Goal: Find specific fact: Find specific fact

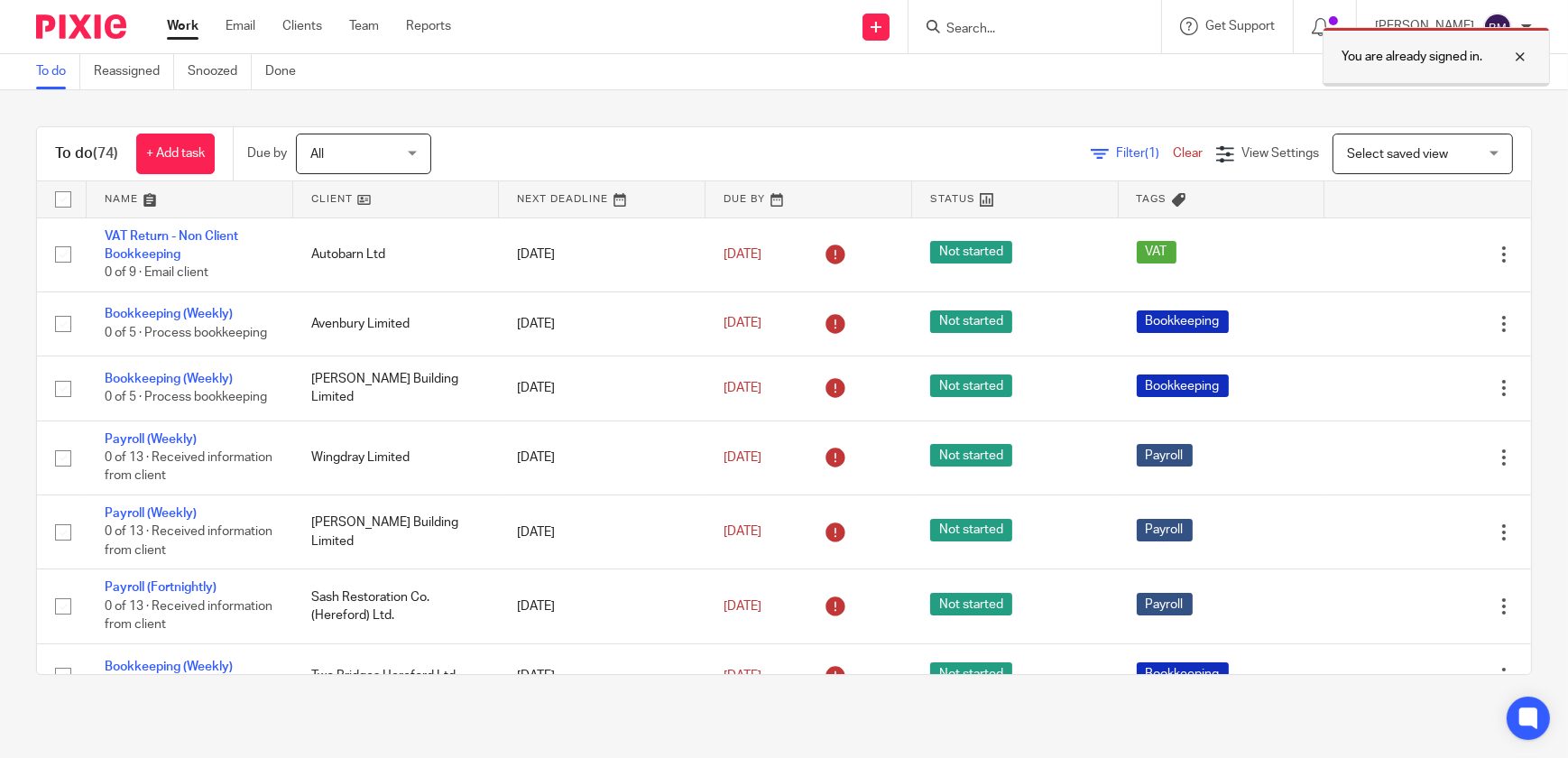
click at [1520, 56] on div at bounding box center [1506, 56] width 49 height 22
click at [975, 27] on input "Search" at bounding box center [1025, 29] width 162 height 16
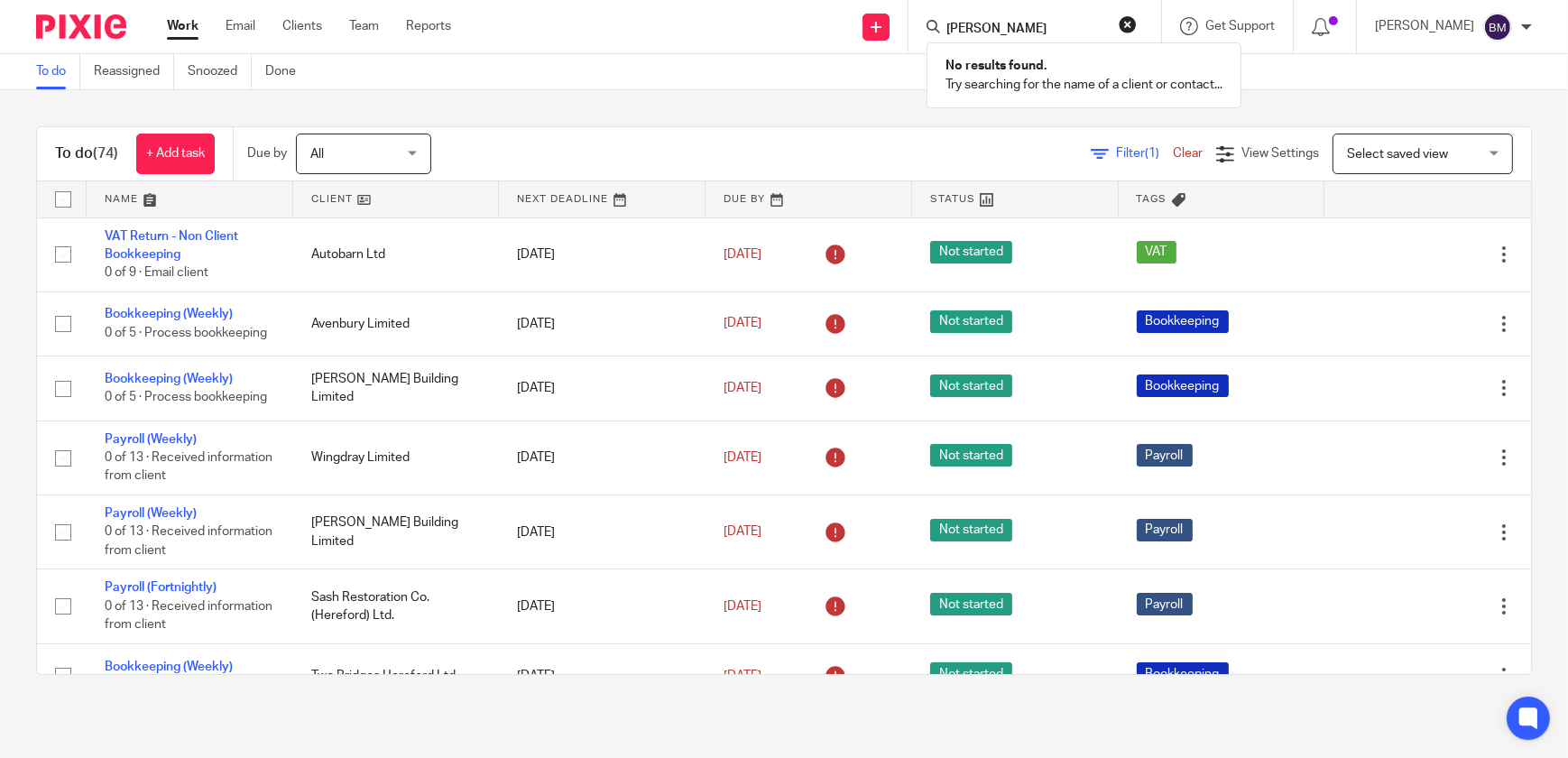
click at [976, 27] on input "gm green" at bounding box center [1025, 29] width 162 height 16
drag, startPoint x: 970, startPoint y: 11, endPoint x: 944, endPoint y: 3, distance: 27.2
click at [944, 3] on div "fm green No results found. Try searching for the name of a client or contact..." at bounding box center [1034, 26] width 253 height 54
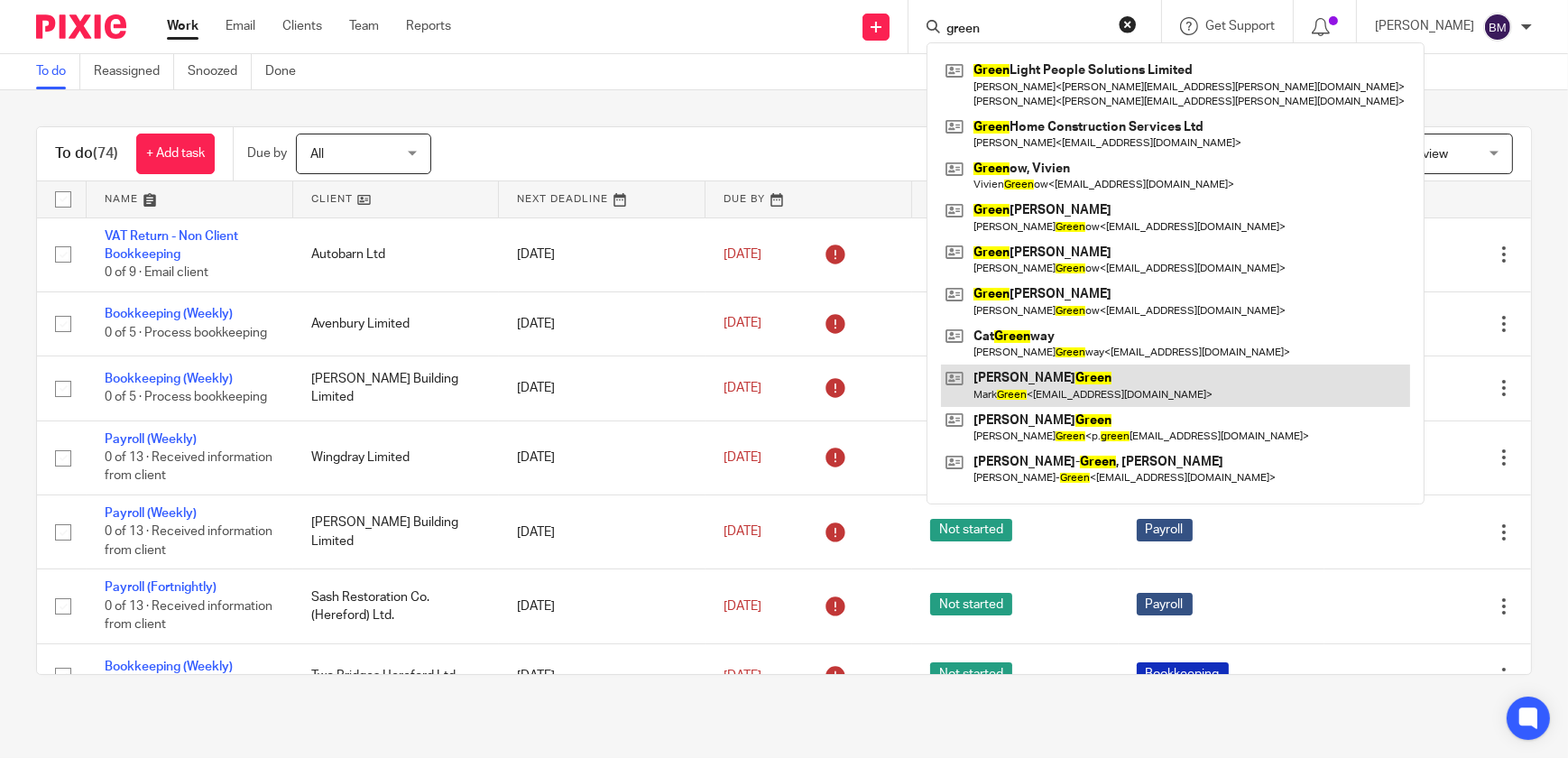
type input "green"
click at [1125, 386] on link at bounding box center [1176, 385] width 469 height 41
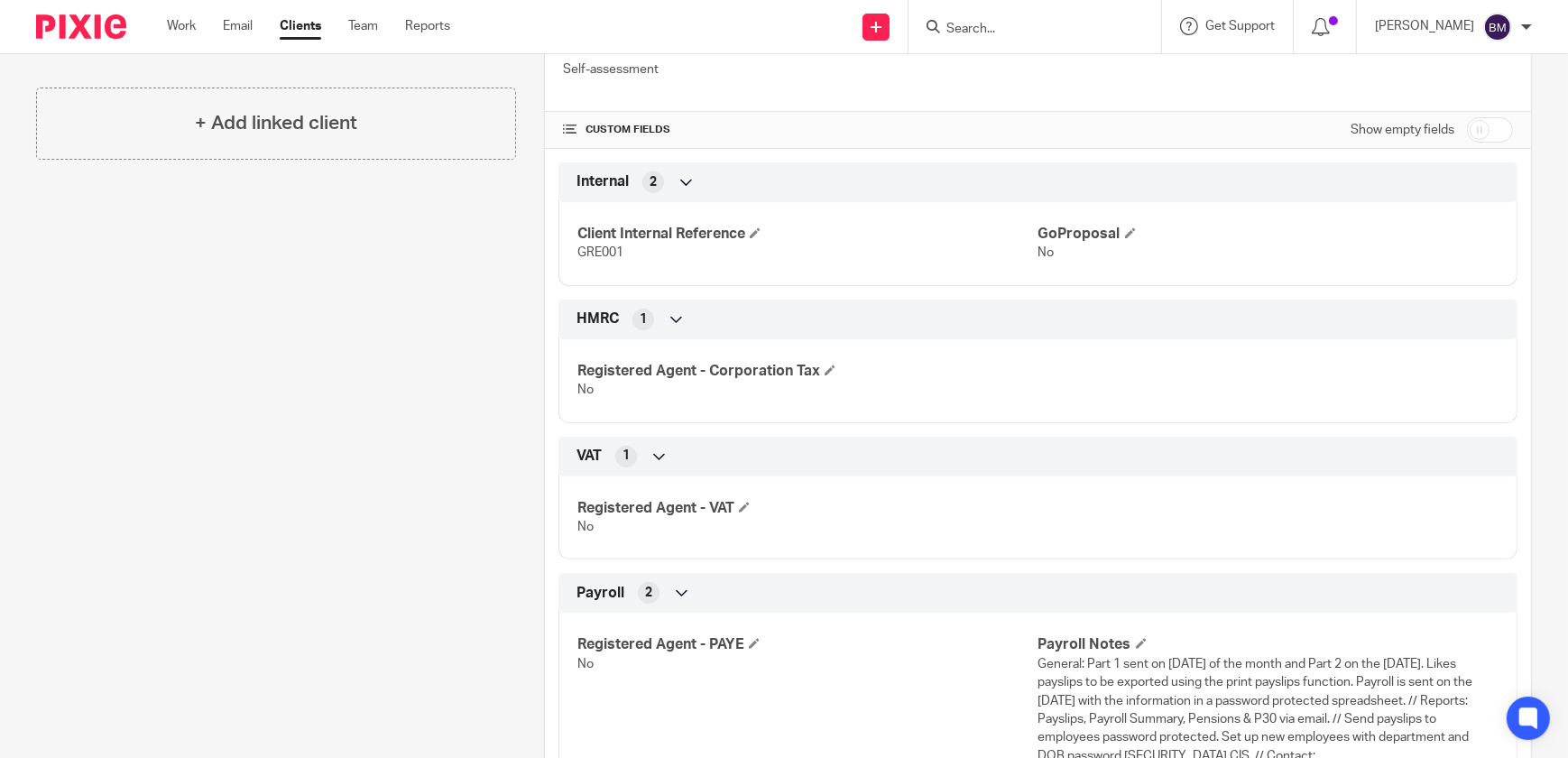
scroll to position [783, 0]
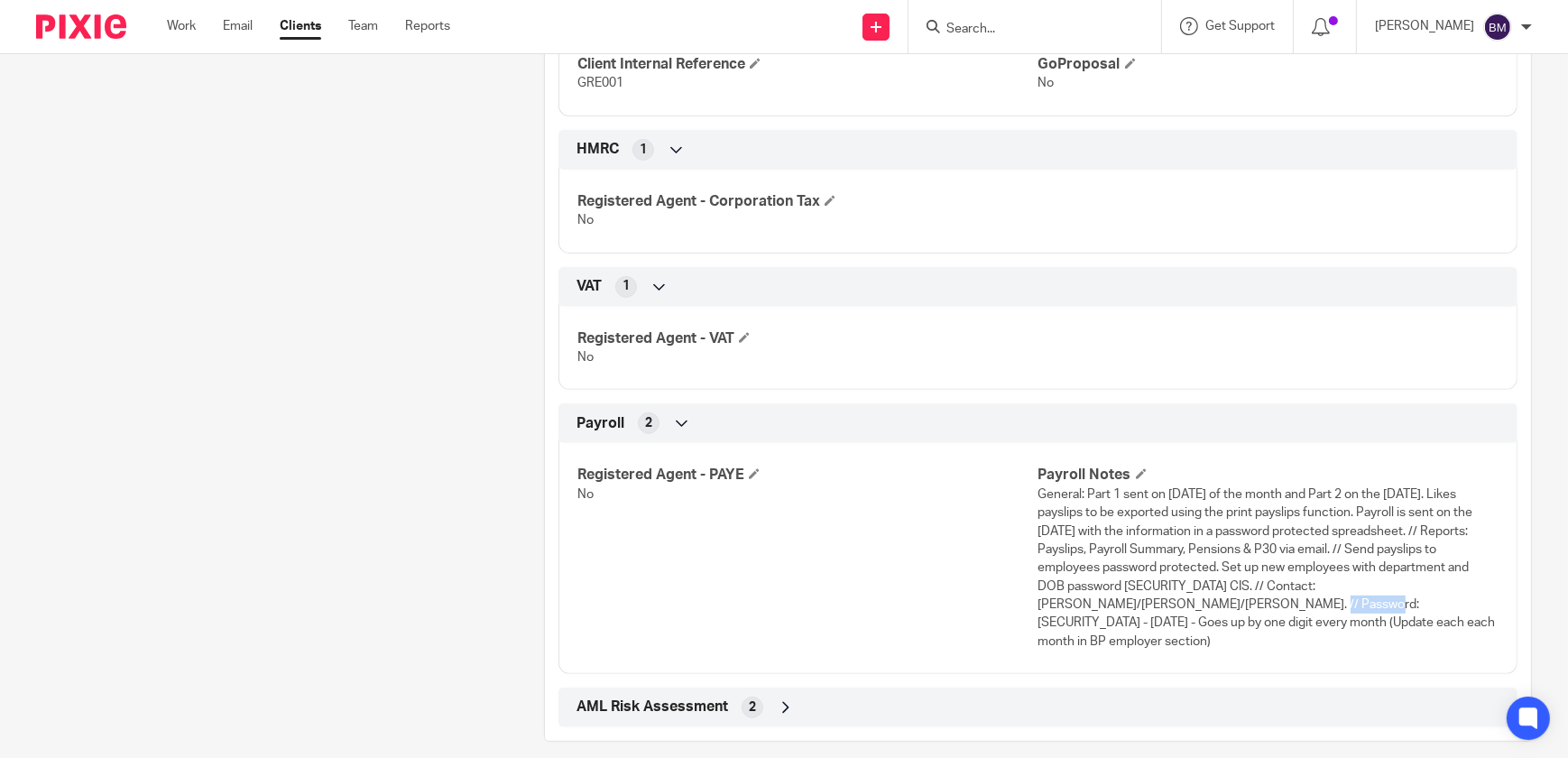
drag, startPoint x: 1098, startPoint y: 605, endPoint x: 1029, endPoint y: 598, distance: 69.4
click at [1038, 598] on span "General: Part 1 sent on [DATE] of the month and Part 2 on the [DATE]. Likes pay…" at bounding box center [1267, 568] width 457 height 160
drag, startPoint x: 1053, startPoint y: 591, endPoint x: 1034, endPoint y: 607, distance: 24.8
click at [1038, 607] on span "General: Part 1 sent on last Wednesday of the month and Part 2 on the Thursday.…" at bounding box center [1267, 568] width 457 height 160
click at [1038, 605] on span "General: Part 1 sent on last Wednesday of the month and Part 2 on the Thursday.…" at bounding box center [1267, 568] width 457 height 160
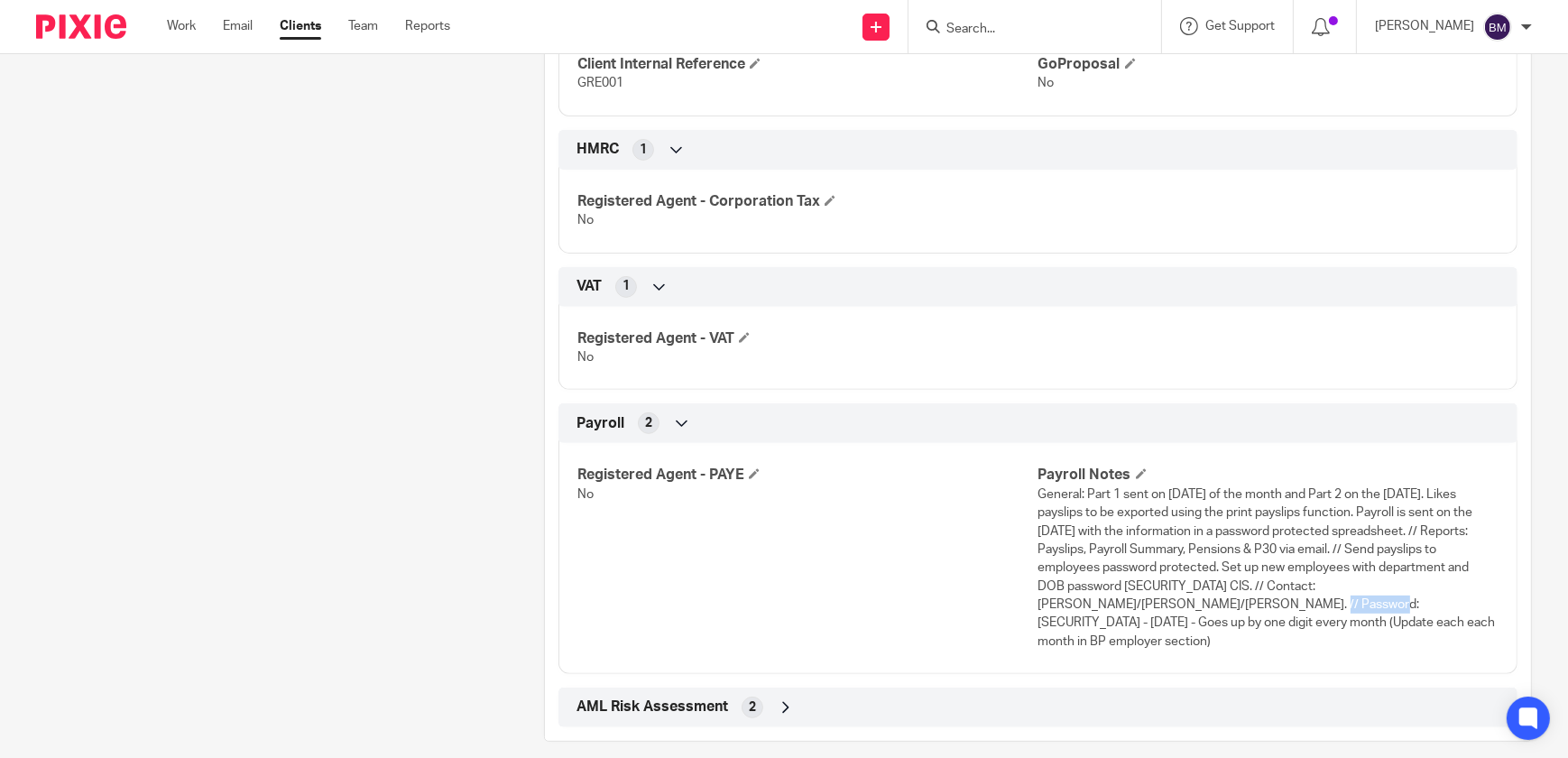
click at [1038, 605] on span "General: Part 1 sent on last Wednesday of the month and Part 2 on the Thursday.…" at bounding box center [1267, 568] width 457 height 160
drag, startPoint x: 1099, startPoint y: 605, endPoint x: 1029, endPoint y: 601, distance: 70.1
click at [1038, 601] on span "General: Part 1 sent on last Wednesday of the month and Part 2 on the Thursday.…" at bounding box center [1267, 568] width 457 height 160
copy span "Pa7FMG211"
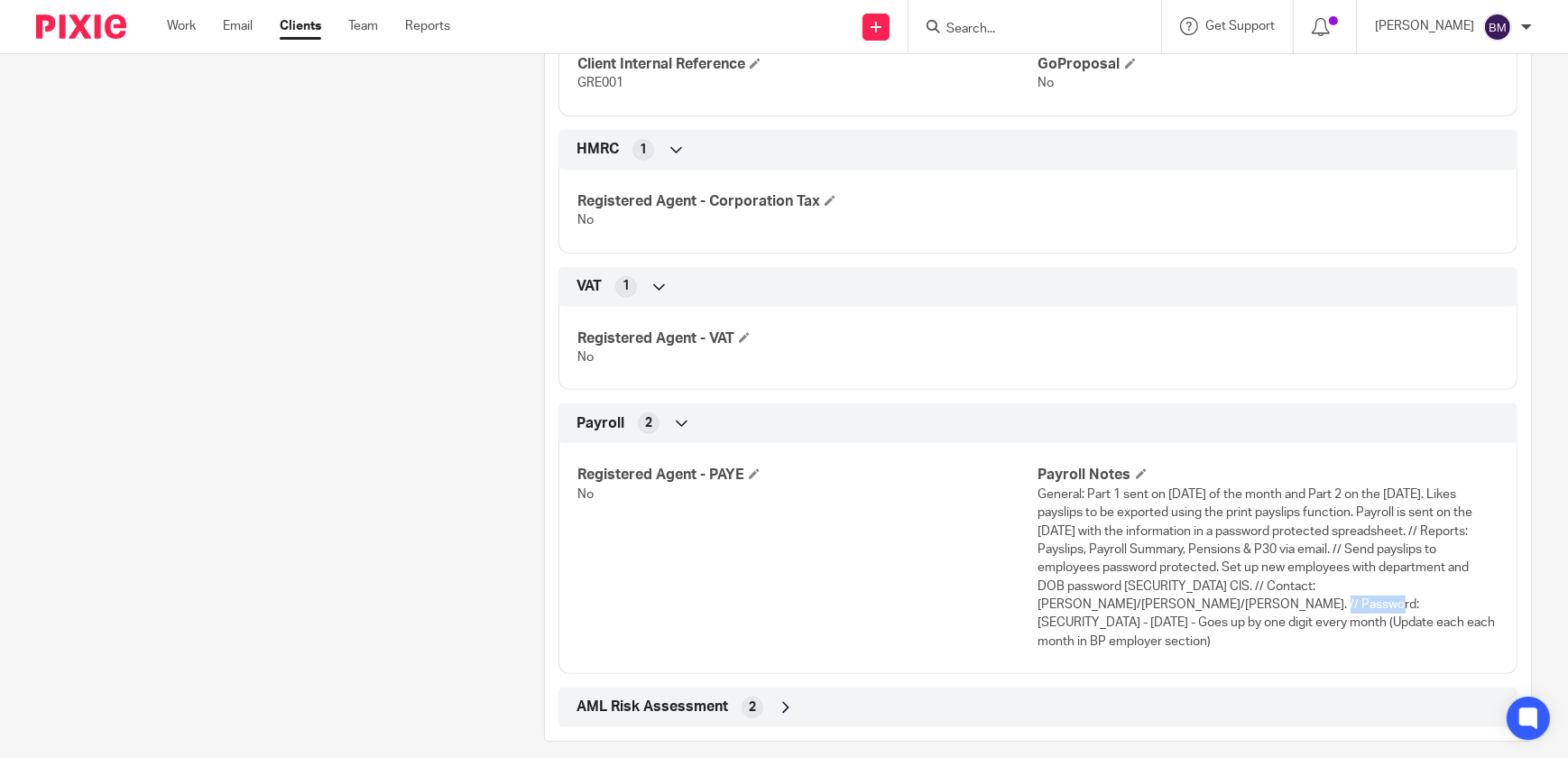
copy span "Pa7FMG211"
click at [1084, 603] on span "General: Part 1 sent on last Wednesday of the month and Part 2 on the Thursday.…" at bounding box center [1267, 568] width 457 height 160
drag, startPoint x: 1097, startPoint y: 604, endPoint x: 1031, endPoint y: 602, distance: 66.0
click at [1038, 602] on span "General: Part 1 sent on last Wednesday of the month and Part 2 on the Thursday.…" at bounding box center [1267, 568] width 457 height 160
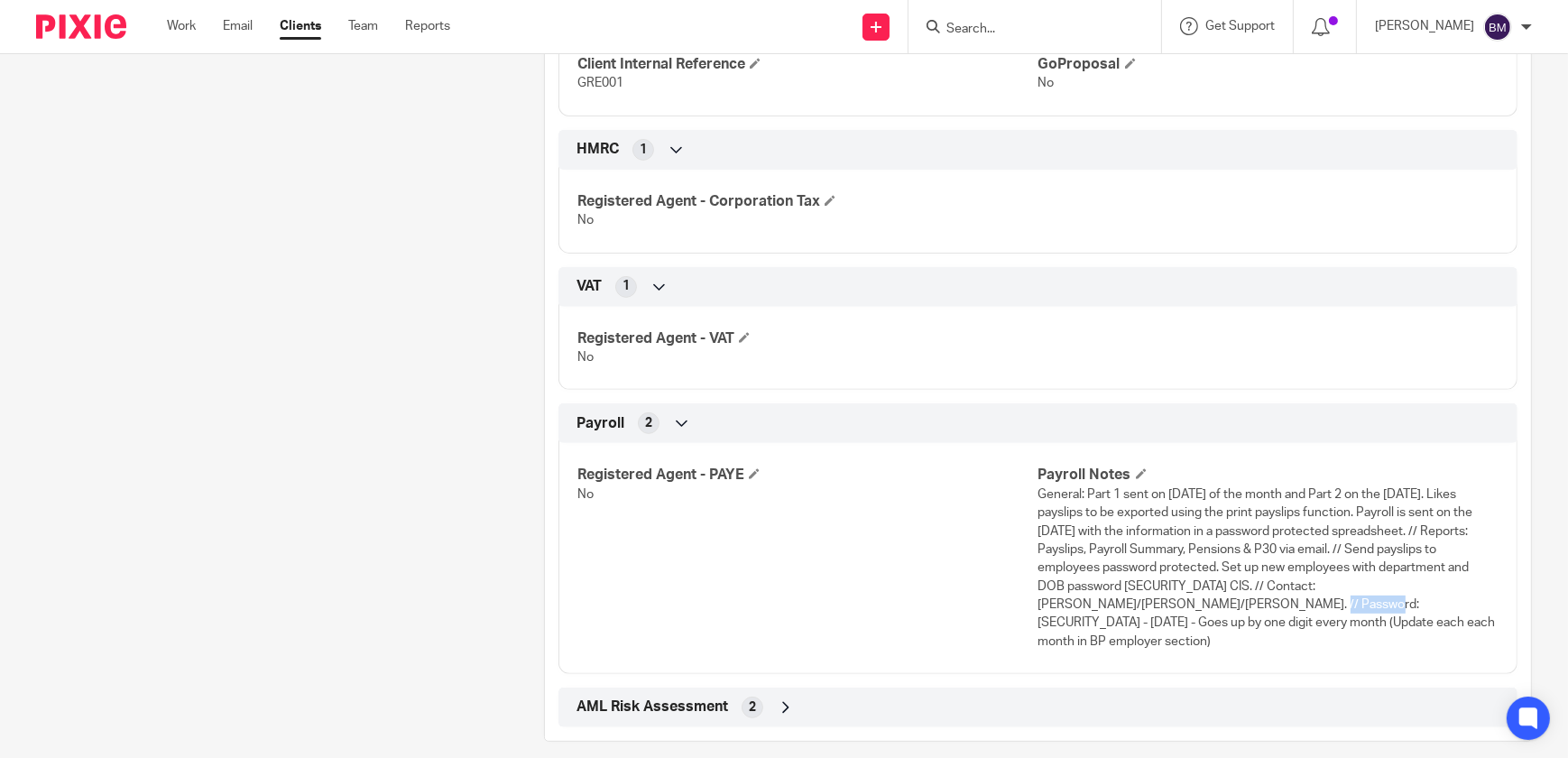
copy span "Pa7FMG211"
